Goal: Entertainment & Leisure: Consume media (video, audio)

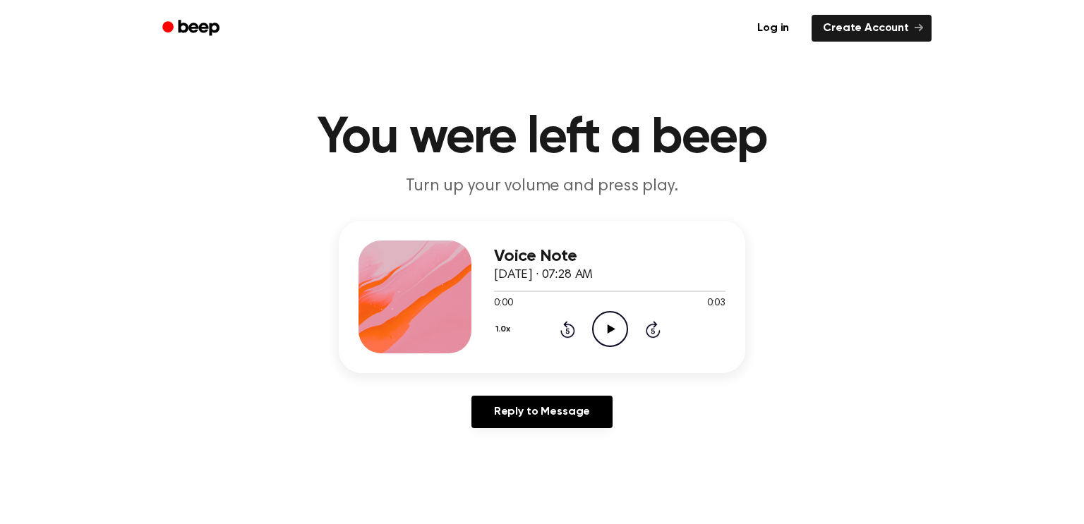
click at [608, 325] on icon "Play Audio" at bounding box center [610, 329] width 36 height 36
click at [613, 327] on icon "Play Audio" at bounding box center [610, 329] width 36 height 36
click at [608, 326] on icon at bounding box center [610, 329] width 6 height 9
click at [608, 326] on icon at bounding box center [611, 329] width 8 height 9
click at [608, 325] on icon at bounding box center [611, 329] width 8 height 9
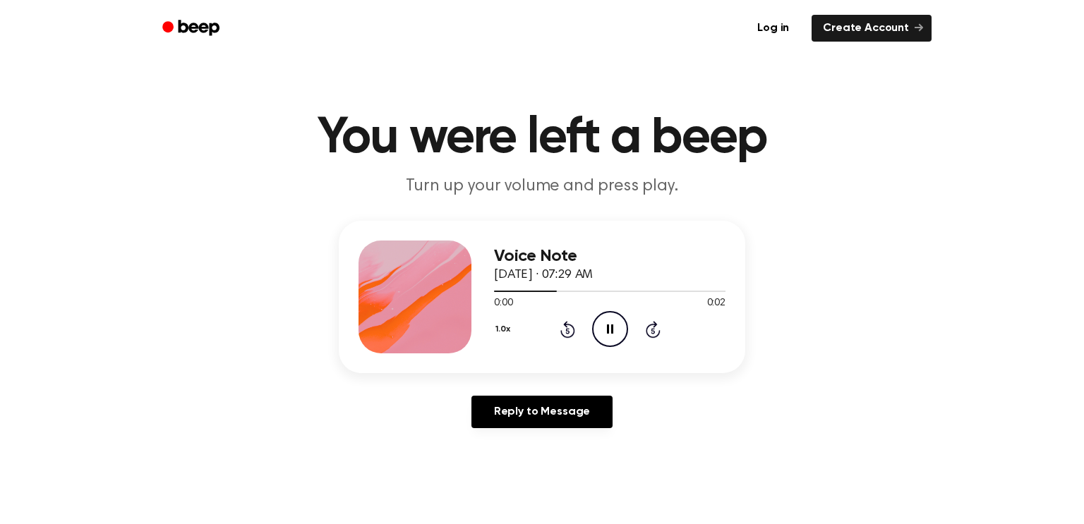
click at [608, 325] on icon at bounding box center [610, 329] width 6 height 9
click at [615, 330] on icon "Play Audio" at bounding box center [610, 329] width 36 height 36
